Goal: Task Accomplishment & Management: Complete application form

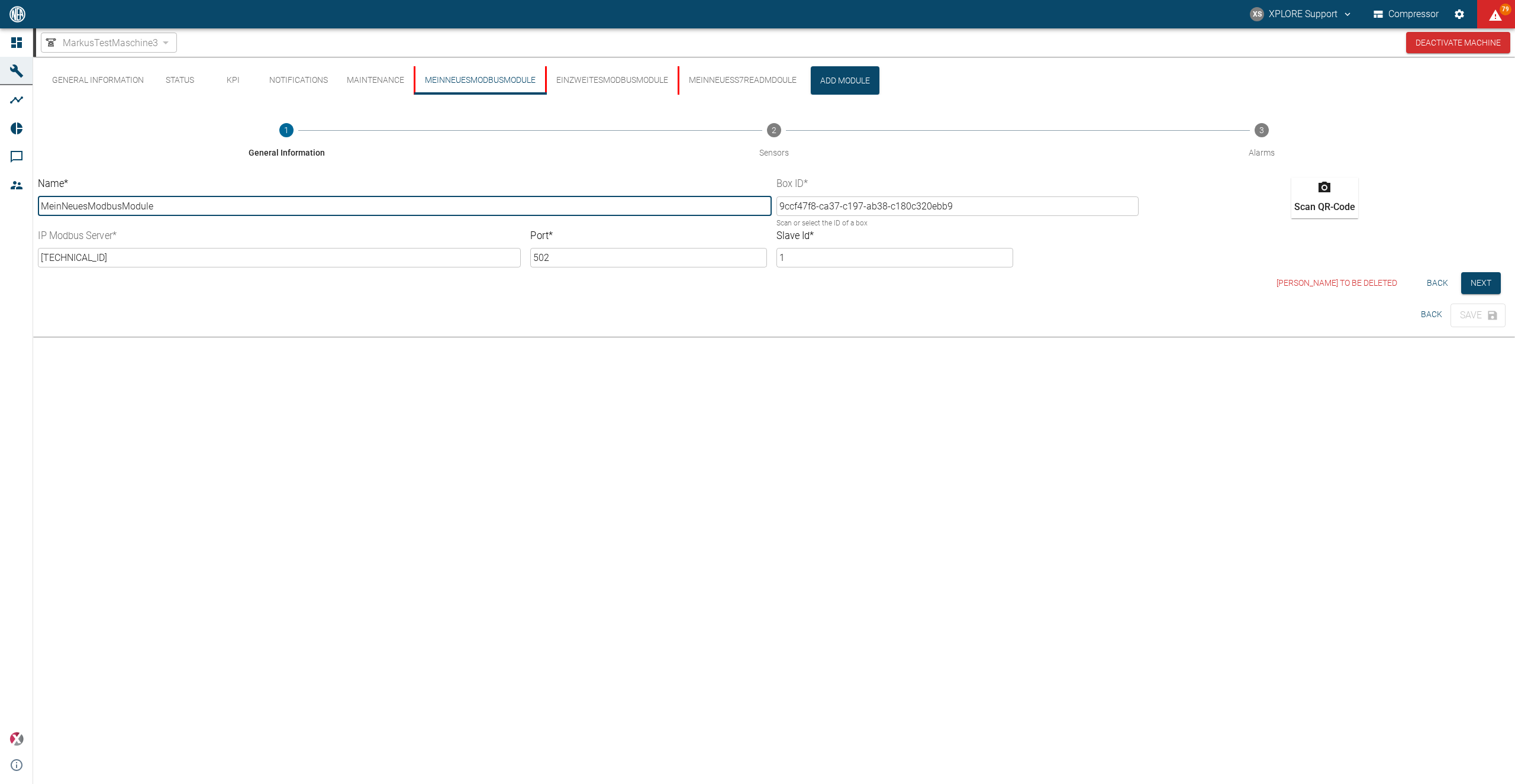
click at [475, 85] on button "MeinNeuesModbusModule" at bounding box center [479, 80] width 131 height 29
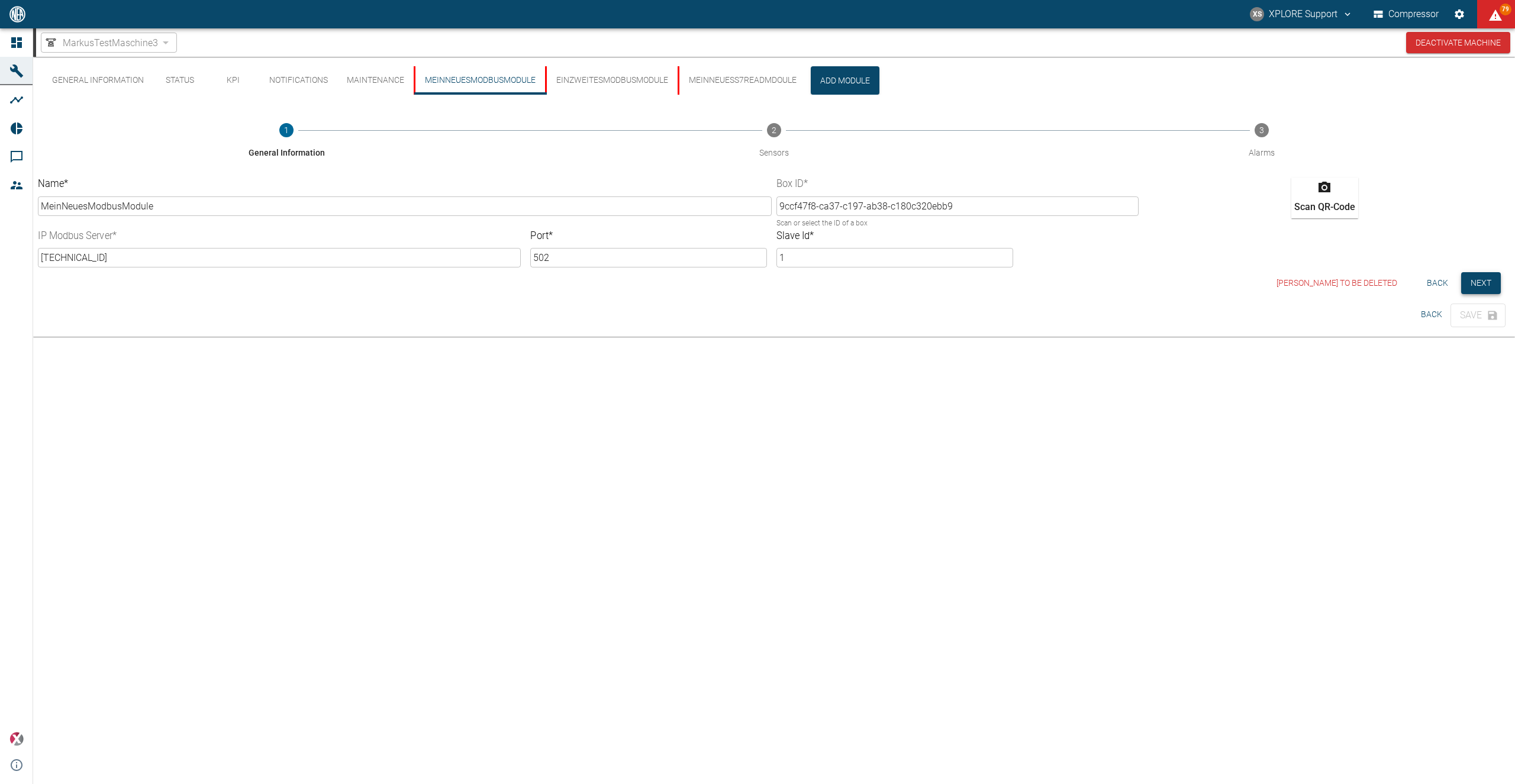
click at [1479, 282] on button "Next" at bounding box center [1481, 283] width 40 height 22
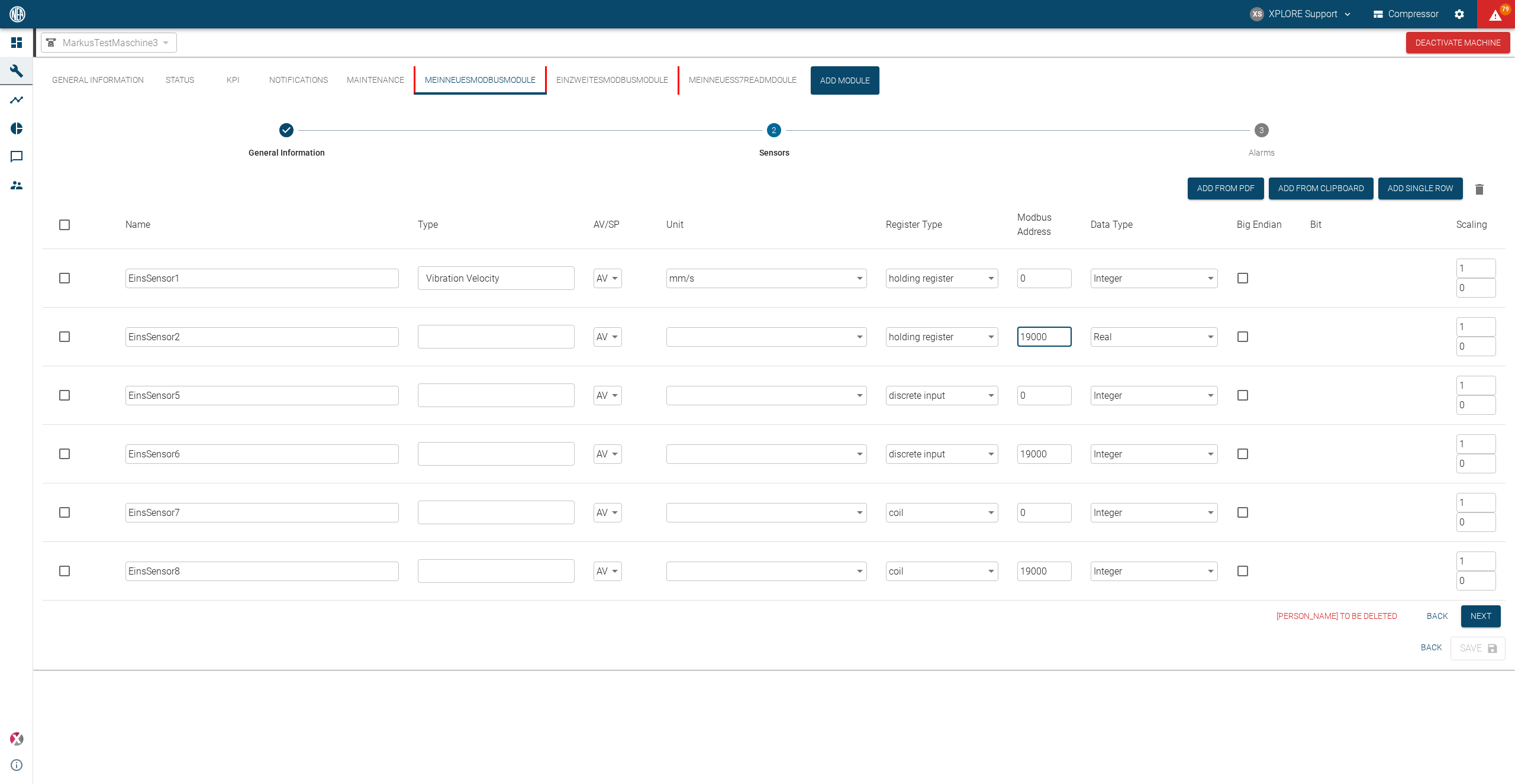
drag, startPoint x: 1018, startPoint y: 337, endPoint x: 1054, endPoint y: 336, distance: 36.0
click at [1054, 336] on input "19000" at bounding box center [1044, 337] width 55 height 19
type input "6000"
drag, startPoint x: 1052, startPoint y: 459, endPoint x: 1020, endPoint y: 454, distance: 32.4
click at [1020, 454] on input "19000" at bounding box center [1044, 454] width 55 height 19
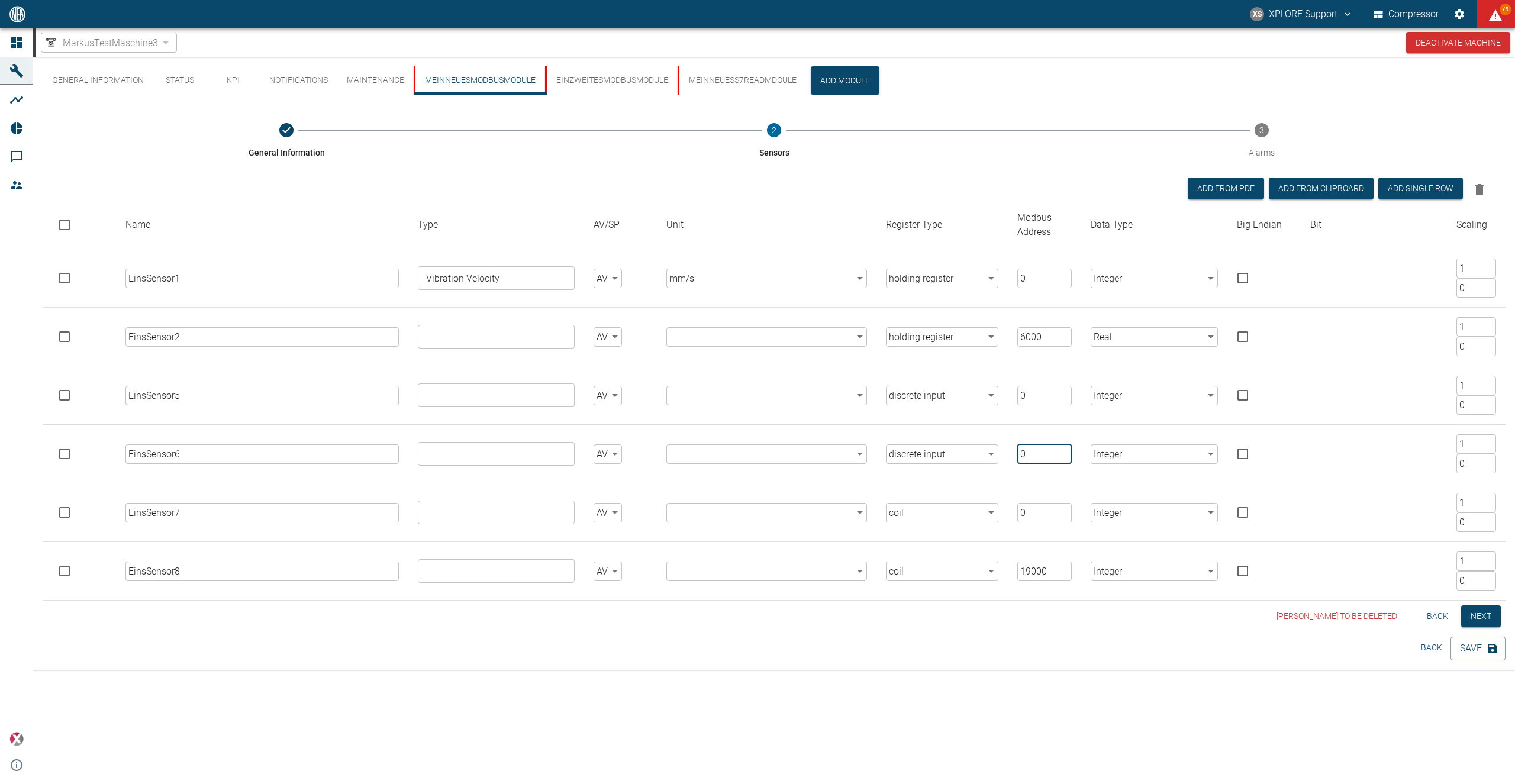
drag, startPoint x: 1033, startPoint y: 459, endPoint x: 1020, endPoint y: 456, distance: 13.3
click at [1020, 456] on input "0" at bounding box center [1044, 454] width 55 height 19
type input "6000"
drag, startPoint x: 1048, startPoint y: 569, endPoint x: 1020, endPoint y: 566, distance: 28.2
click at [1020, 566] on input "19000" at bounding box center [1044, 571] width 55 height 19
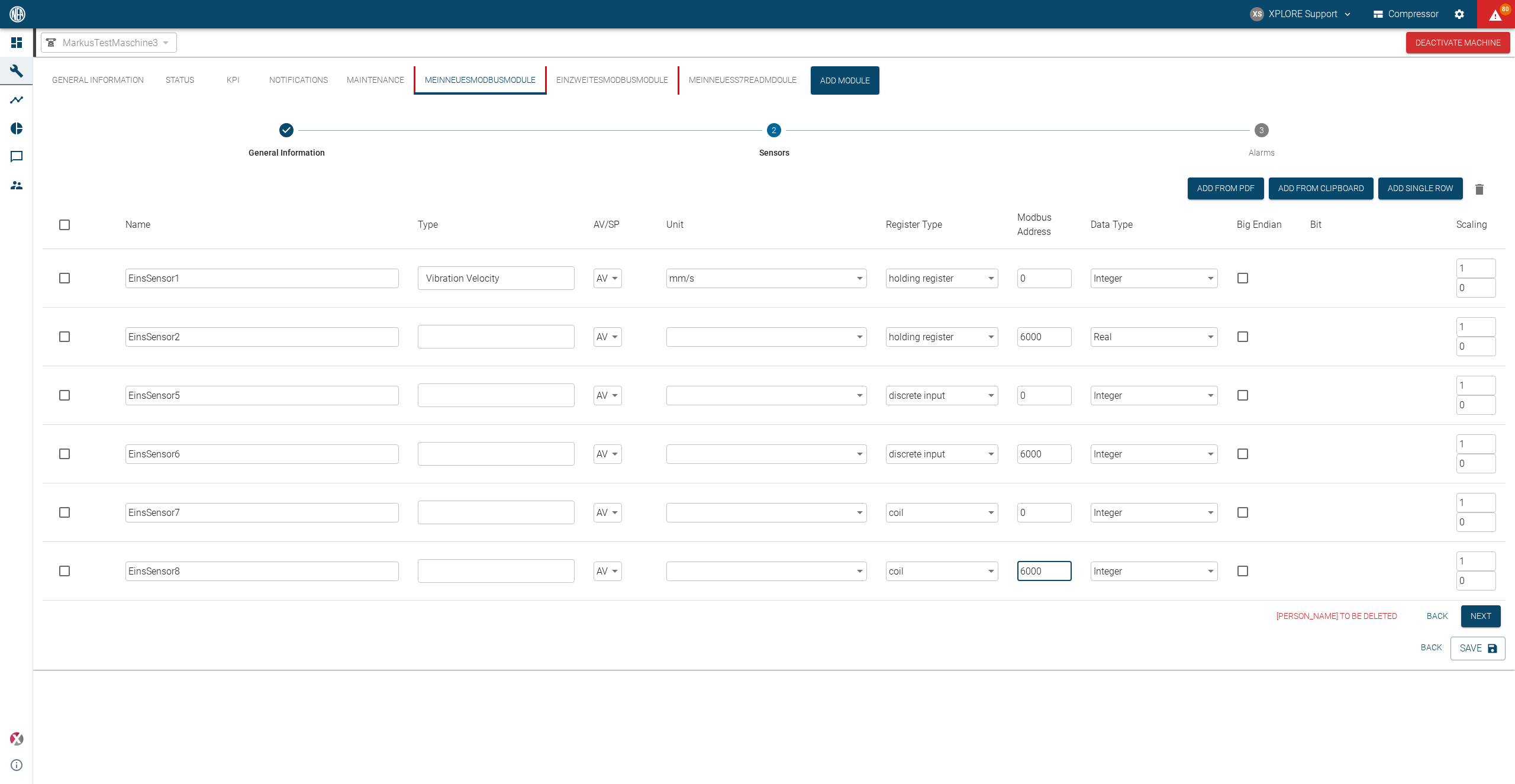
type input "6000"
click at [1405, 189] on button "Add single row" at bounding box center [1420, 188] width 84 height 22
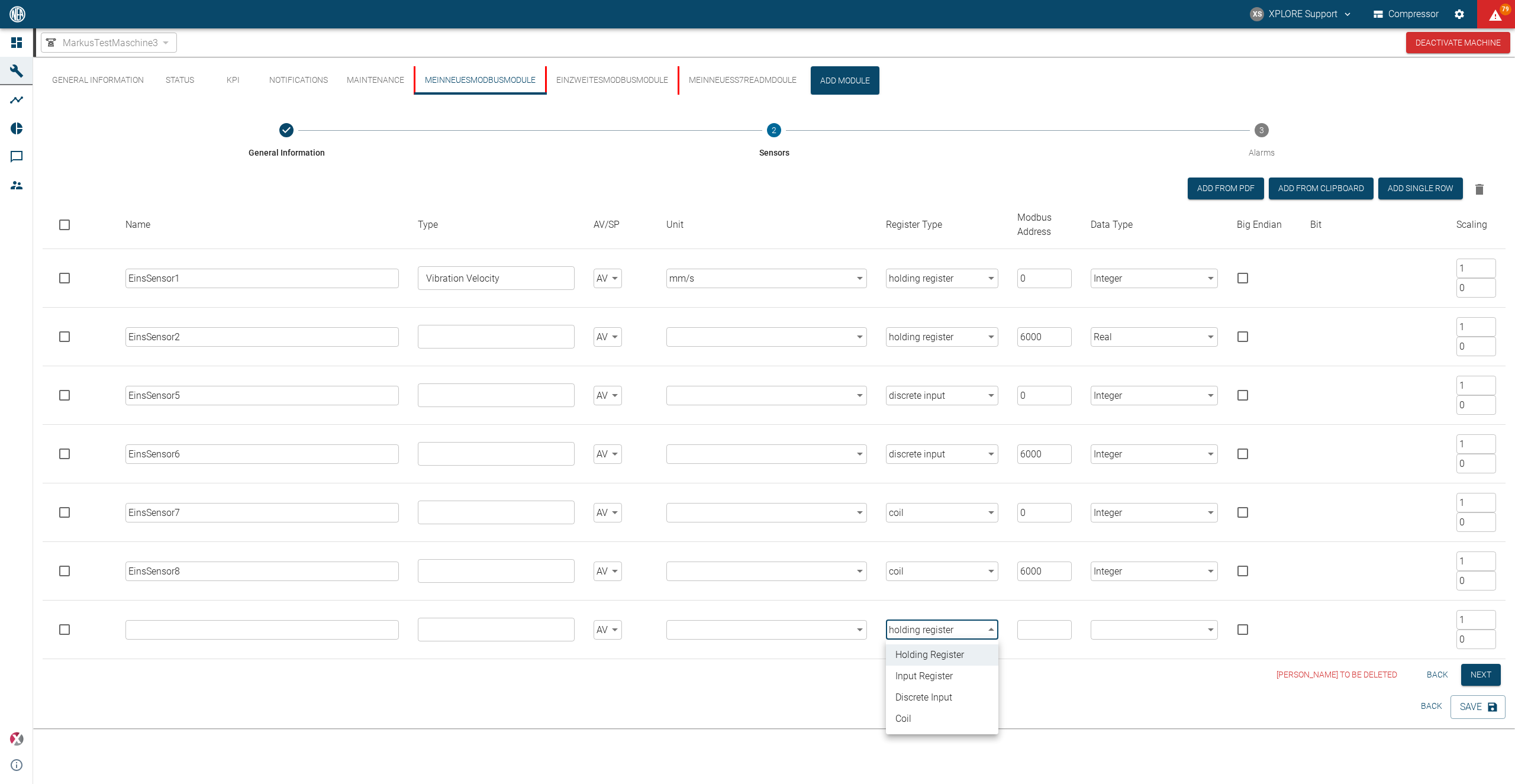
click at [958, 639] on body "XS XPLORE Support Compressor 79 Dashboard Machines Analyses Reports Comments Me…" at bounding box center [757, 392] width 1515 height 784
click at [925, 677] on li "input register" at bounding box center [942, 676] width 112 height 21
type input "input_register"
click at [1400, 191] on button "Add single row" at bounding box center [1420, 188] width 84 height 22
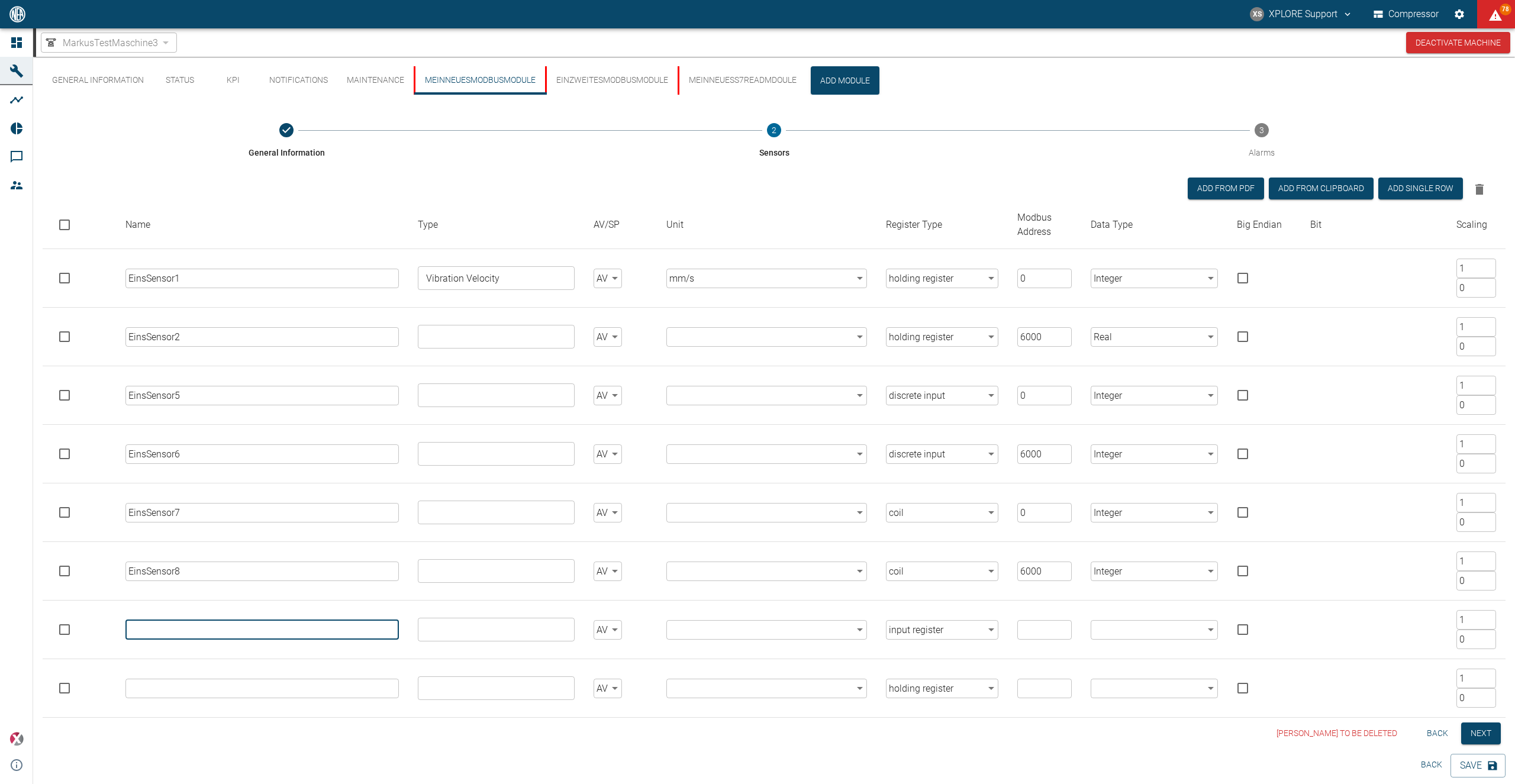
click at [222, 634] on input "text" at bounding box center [262, 630] width 273 height 19
drag, startPoint x: 215, startPoint y: 633, endPoint x: 123, endPoint y: 620, distance: 92.9
click at [125, 620] on input "EinsSensor3" at bounding box center [262, 630] width 273 height 19
type input "EinsSensor3"
click at [175, 686] on input "text" at bounding box center [262, 688] width 273 height 19
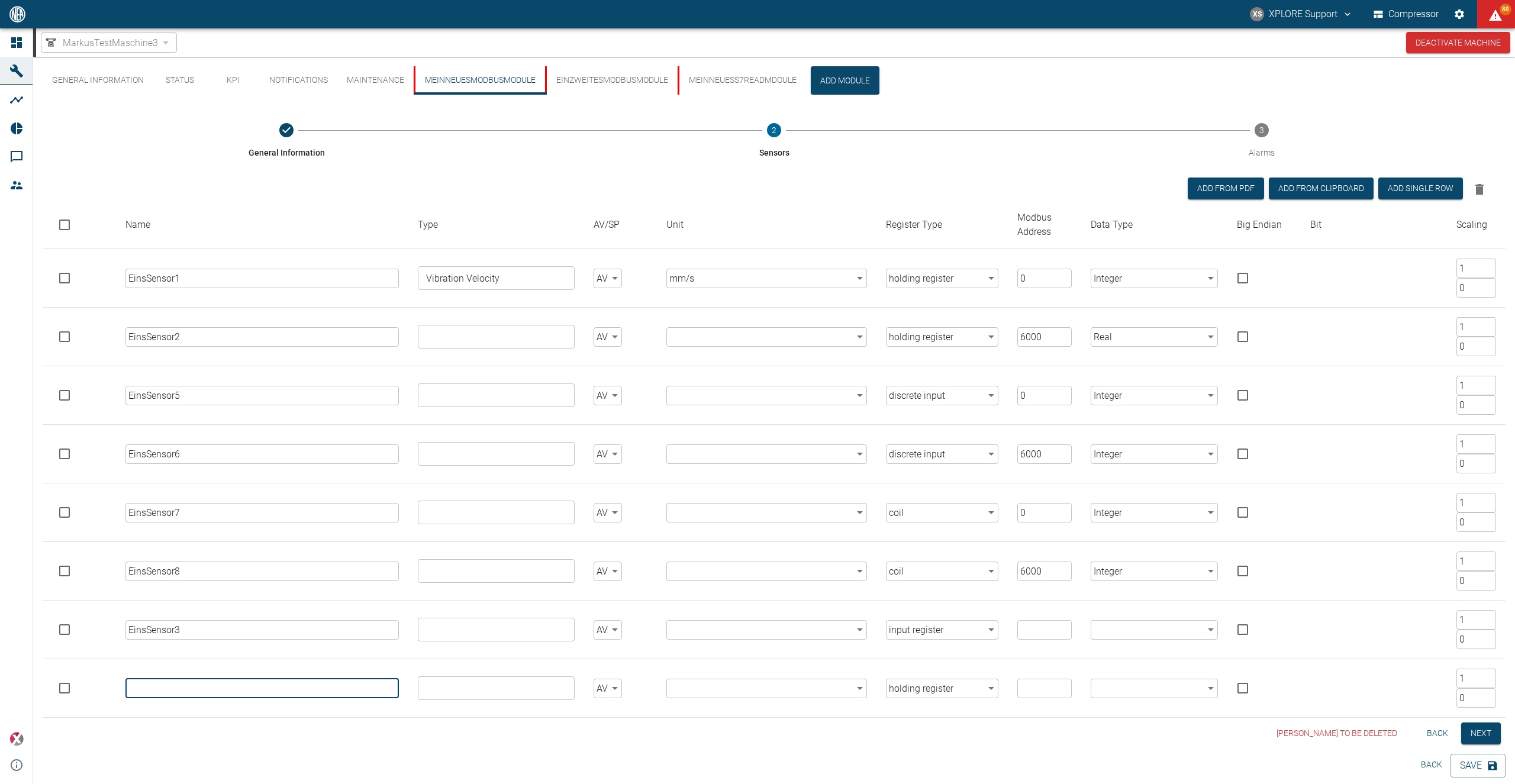
paste input "EinsSensor3"
click at [180, 686] on input "EinsSensor3" at bounding box center [262, 688] width 273 height 19
type input "EinsSensor4"
click at [959, 689] on body "XS XPLORE Support Compressor 80 Dashboard Machines Analyses Reports Comments Me…" at bounding box center [757, 392] width 1515 height 784
click at [935, 721] on li "input register" at bounding box center [942, 716] width 112 height 21
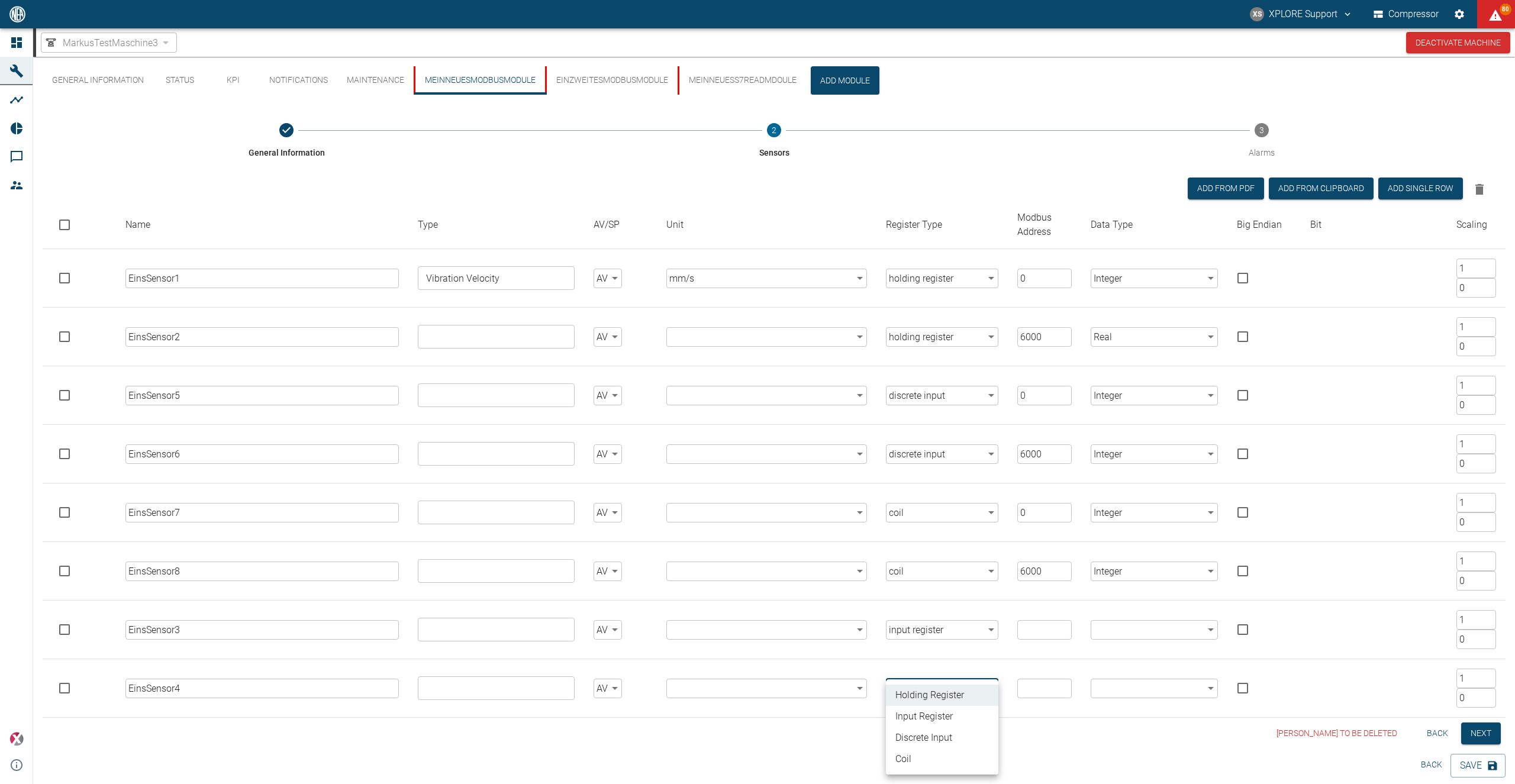
type input "input_register"
click at [1029, 636] on input "number" at bounding box center [1044, 630] width 55 height 19
type input "0"
click at [1035, 694] on input "number" at bounding box center [1044, 688] width 55 height 19
drag, startPoint x: 1046, startPoint y: 684, endPoint x: 981, endPoint y: 683, distance: 65.0
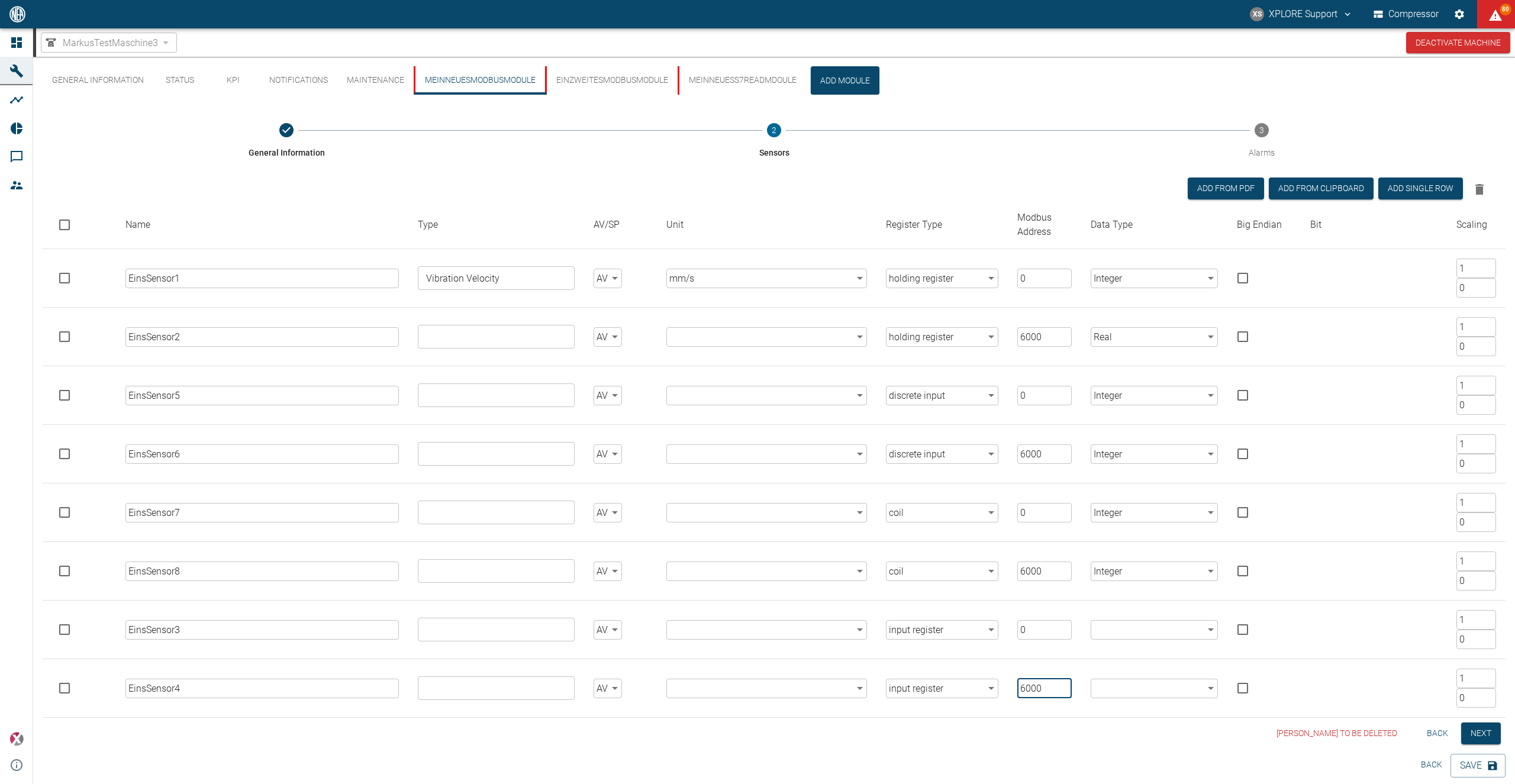
click at [1017, 683] on input "6000" at bounding box center [1044, 688] width 55 height 19
type input "4000"
drag, startPoint x: 1045, startPoint y: 571, endPoint x: 1011, endPoint y: 569, distance: 34.1
click at [1017, 569] on input "6000" at bounding box center [1044, 571] width 55 height 19
type input "4000"
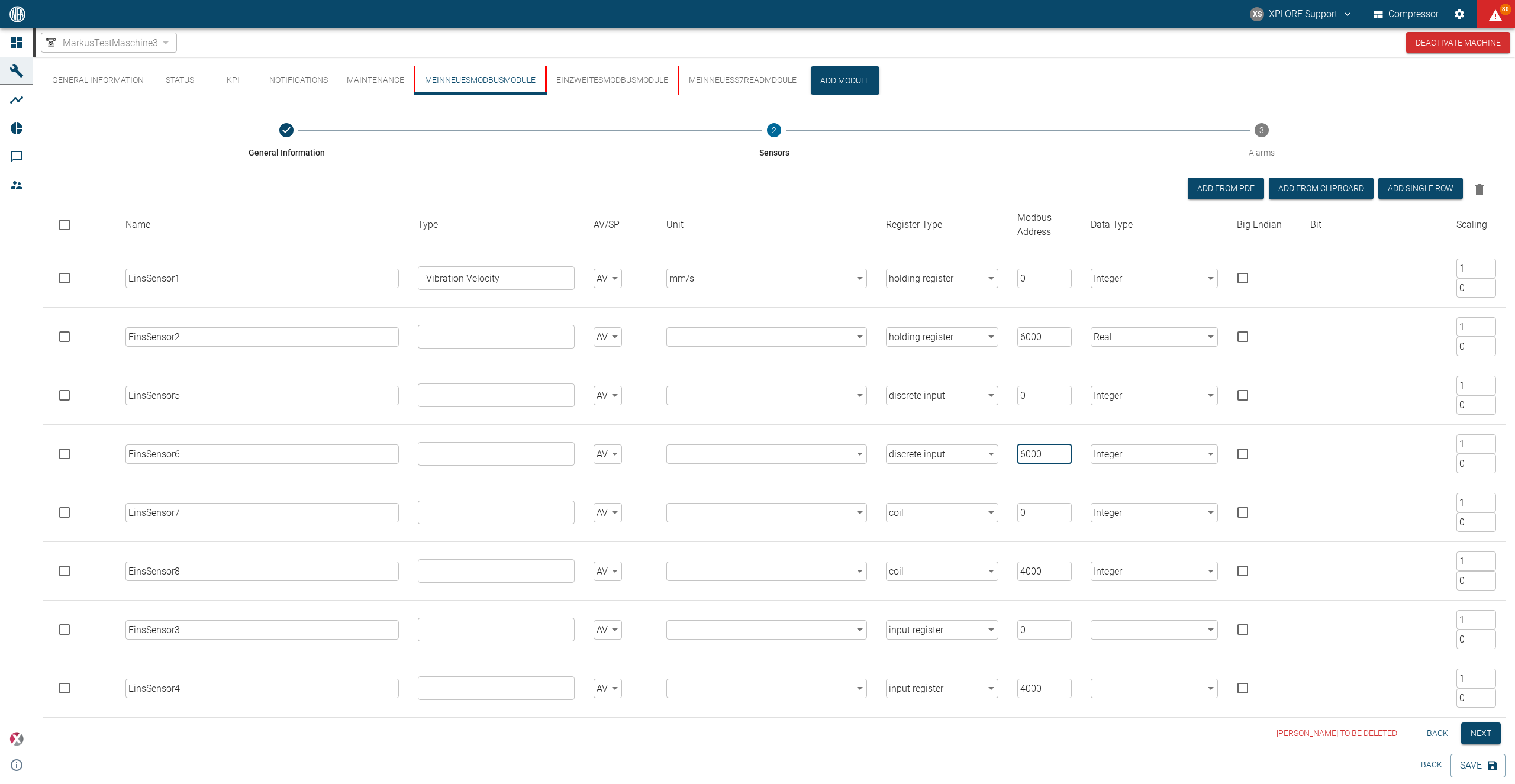
drag, startPoint x: 1049, startPoint y: 454, endPoint x: 940, endPoint y: 446, distance: 109.3
click at [1017, 446] on input "6000" at bounding box center [1044, 454] width 55 height 19
type input "4000"
drag, startPoint x: 1042, startPoint y: 338, endPoint x: 1020, endPoint y: 334, distance: 22.4
click at [1020, 334] on input "6000" at bounding box center [1044, 337] width 55 height 19
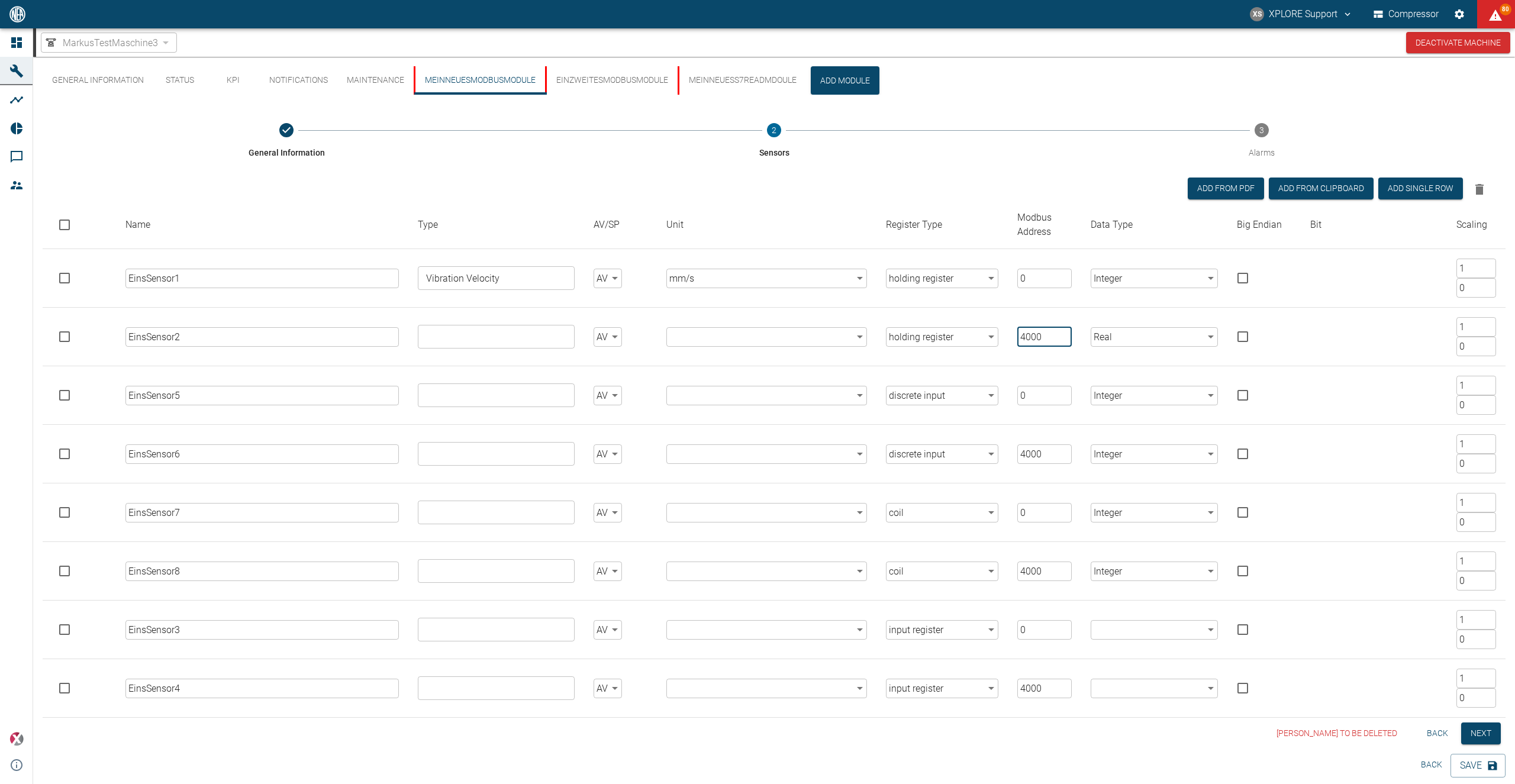
type input "4000"
click at [1124, 633] on body "XS XPLORE Support Compressor 80 Dashboard Machines Analyses Reports Comments Me…" at bounding box center [757, 392] width 1515 height 784
click at [1128, 633] on li "Boolean" at bounding box center [1154, 631] width 127 height 21
type input "Boolean"
click at [1126, 694] on body "XS XPLORE Support Compressor 80 Dashboard Machines Analyses Reports Comments Me…" at bounding box center [757, 392] width 1515 height 784
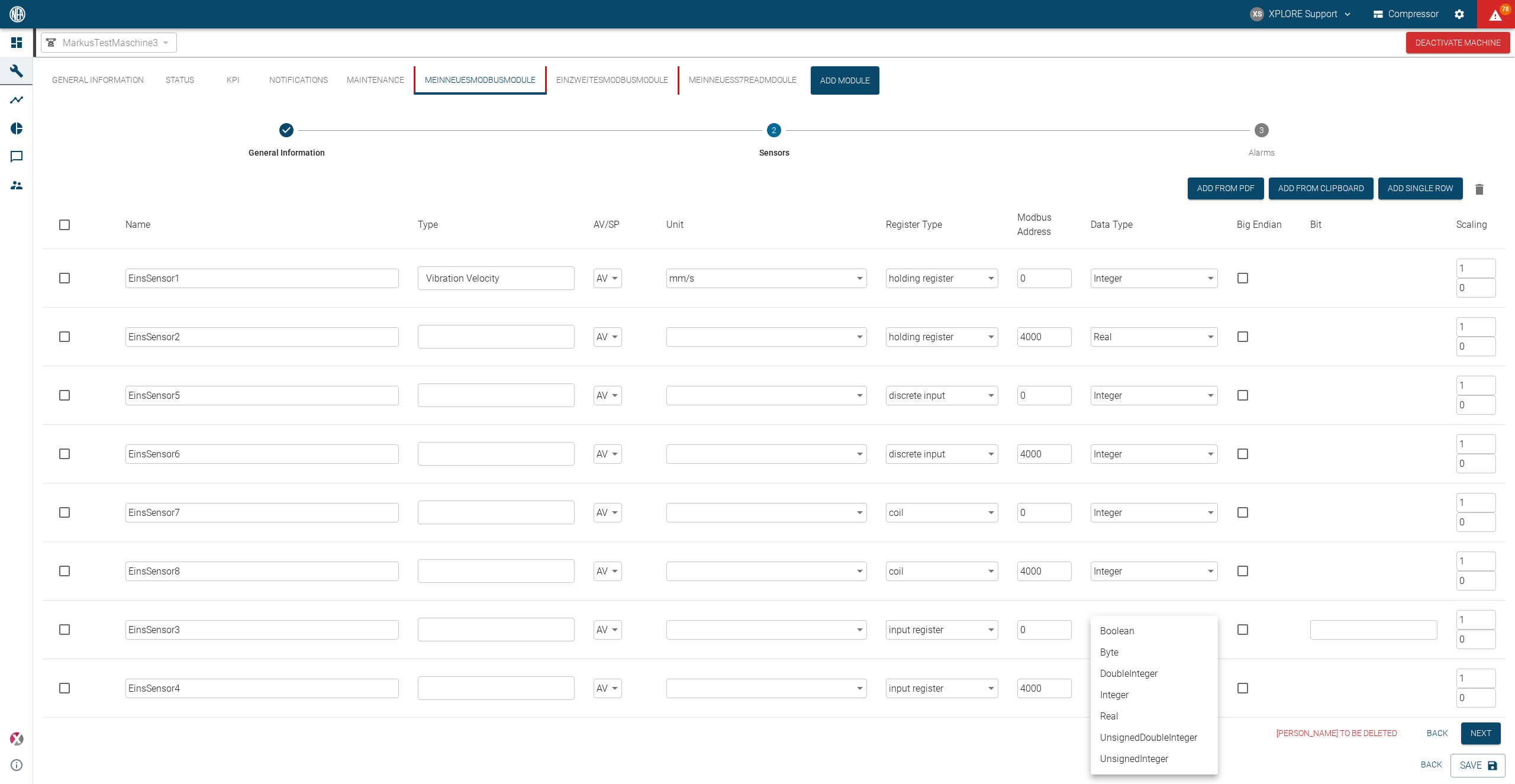
click at [1126, 635] on li "Boolean" at bounding box center [1154, 631] width 127 height 21
type input "Boolean"
click at [1130, 576] on body "XS XPLORE Support Compressor 78 Dashboard Machines Analyses Reports Comments Me…" at bounding box center [757, 392] width 1515 height 784
